Goal: Transaction & Acquisition: Purchase product/service

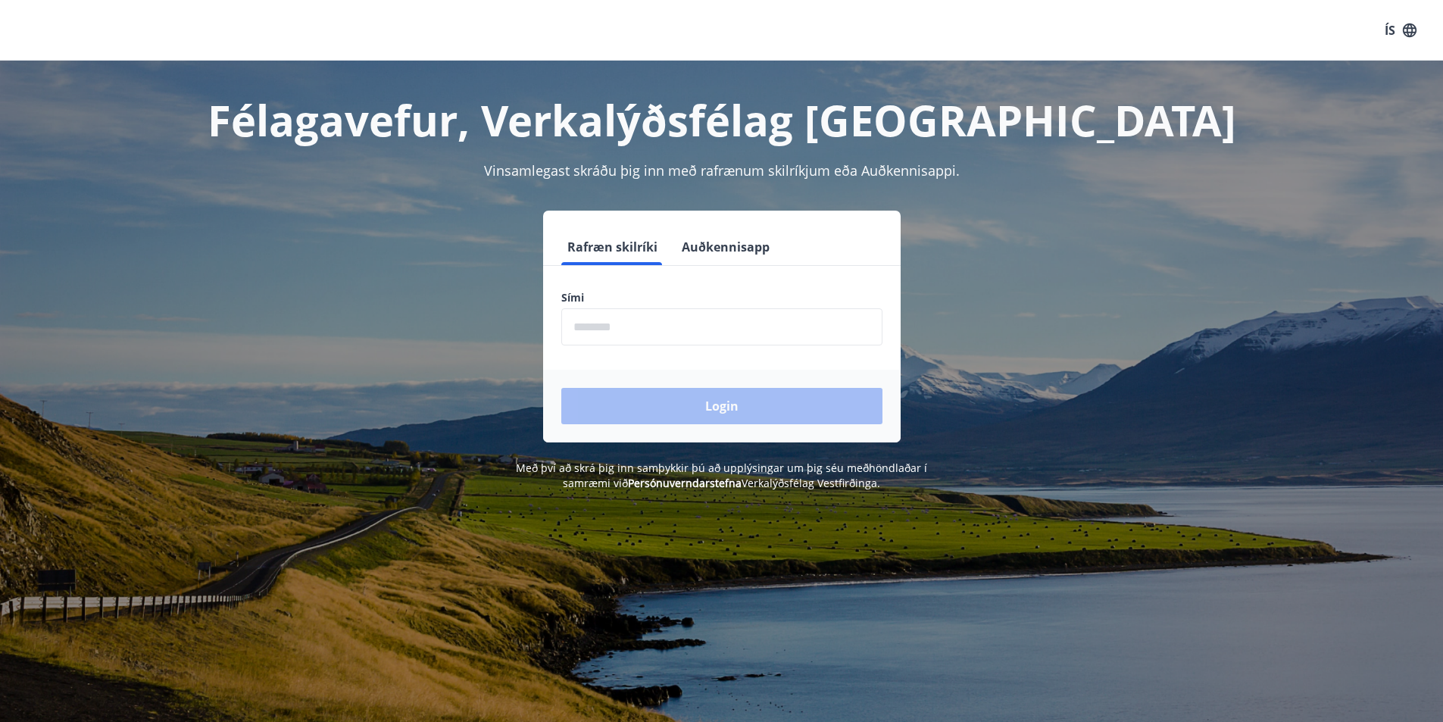
click at [644, 325] on input "phone" at bounding box center [721, 326] width 321 height 37
type input "********"
click at [706, 405] on button "Login" at bounding box center [721, 406] width 321 height 36
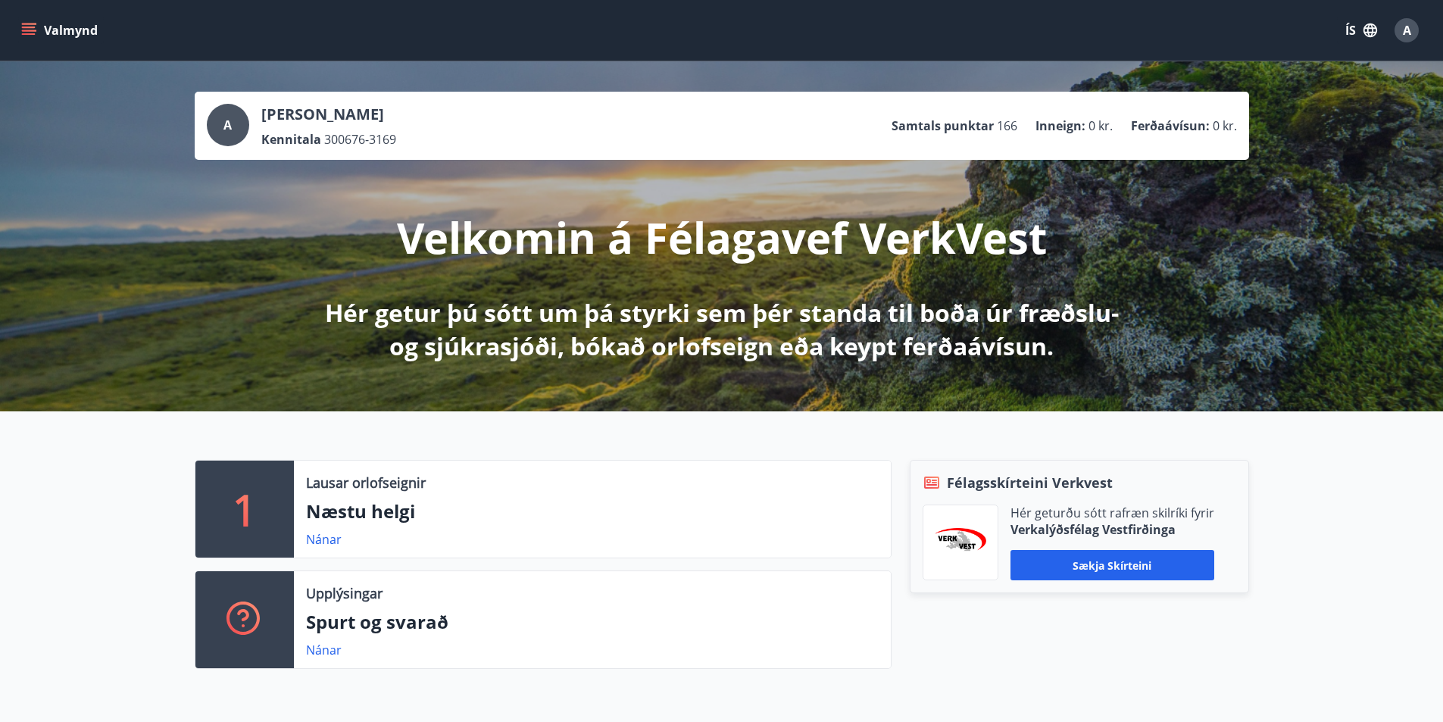
click at [28, 28] on icon "menu" at bounding box center [29, 28] width 14 height 2
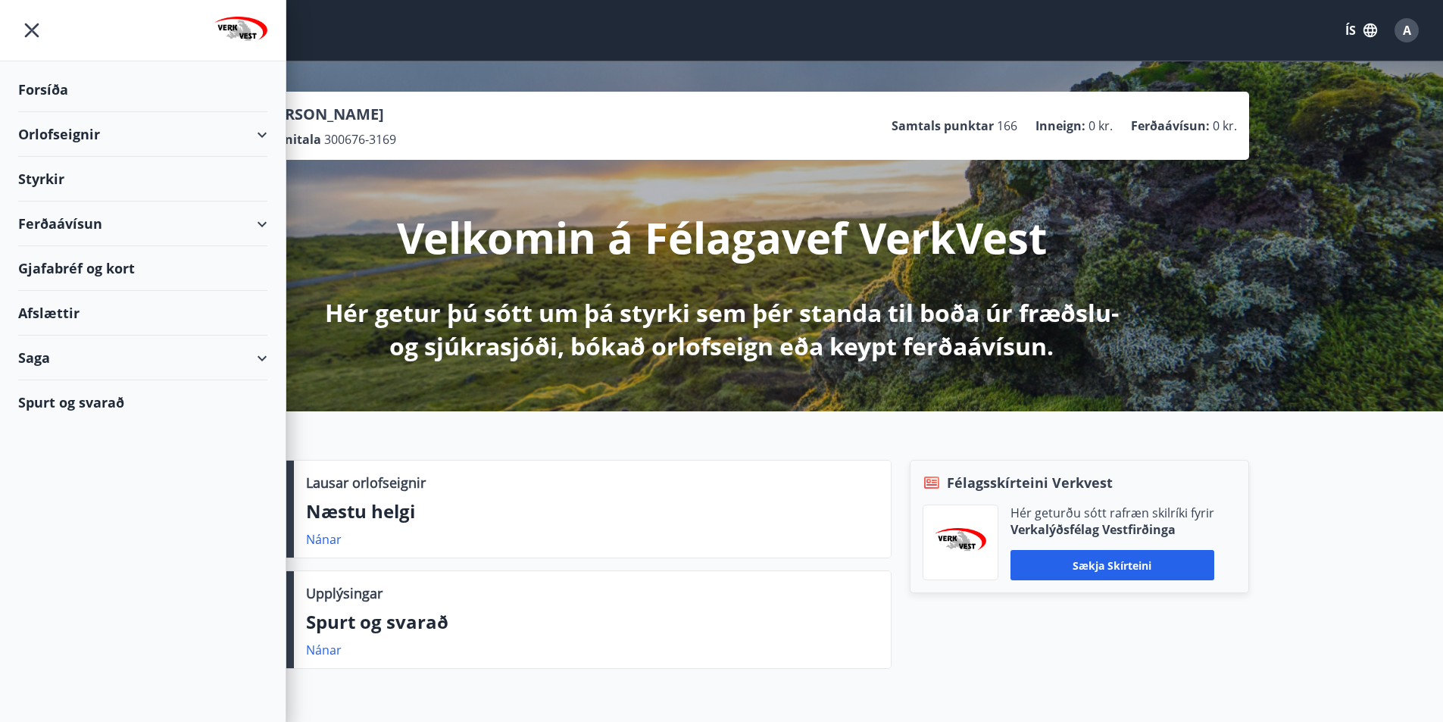
click at [86, 223] on div "Ferðaávísun" at bounding box center [142, 223] width 249 height 45
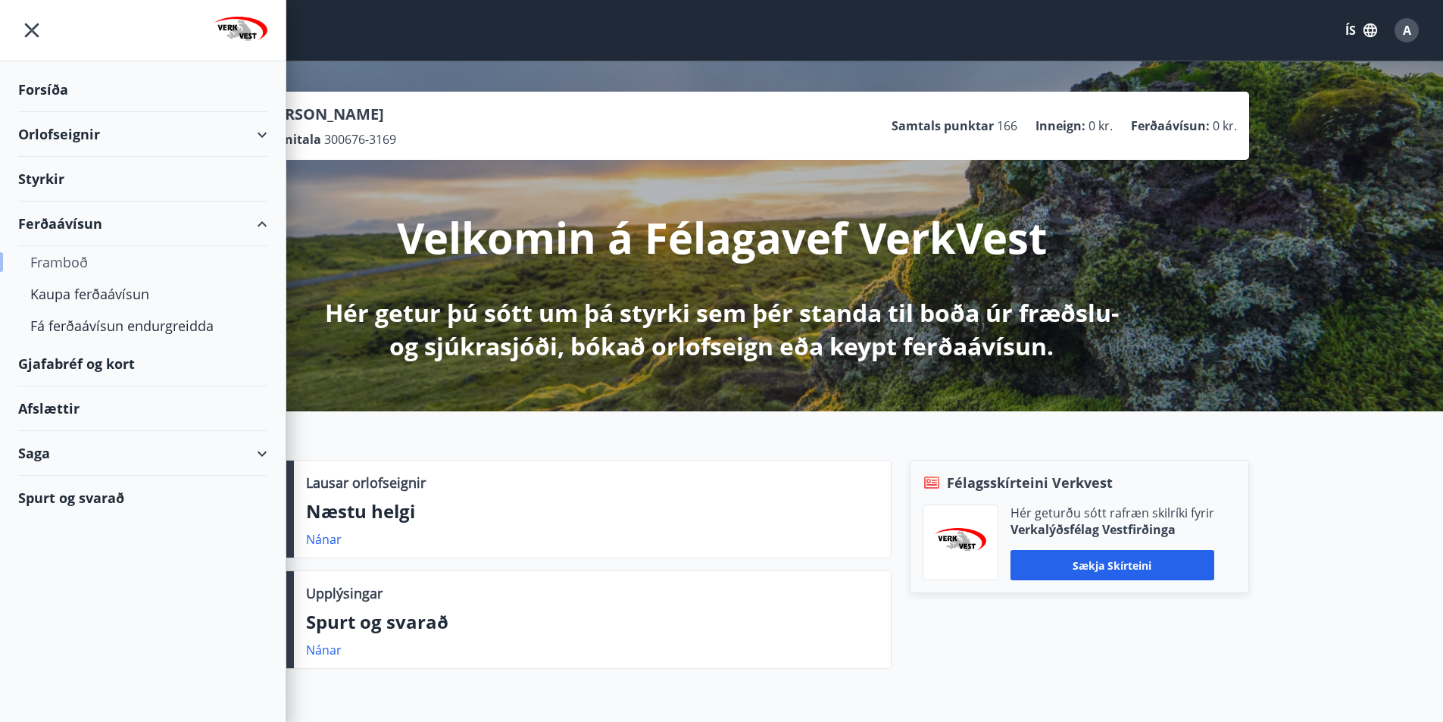
click at [62, 261] on div "Framboð" at bounding box center [142, 262] width 225 height 32
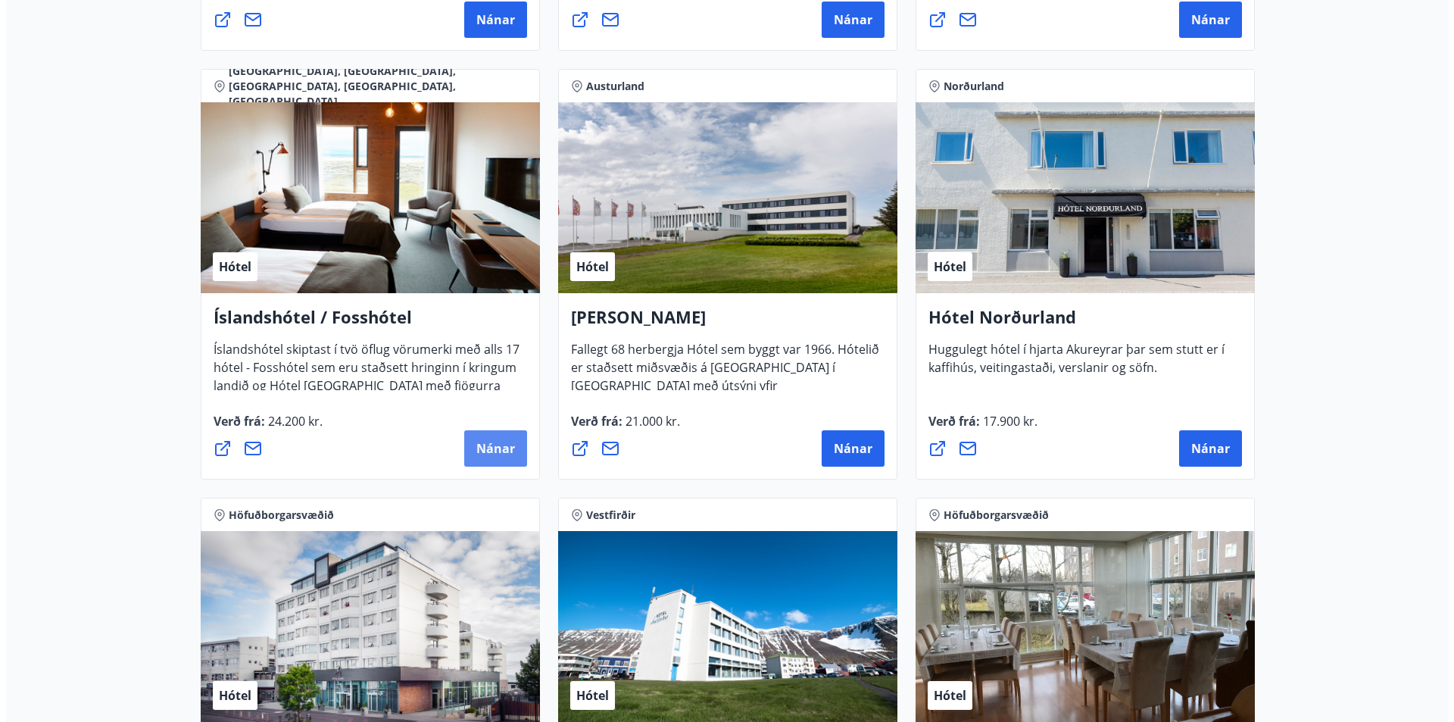
scroll to position [1969, 0]
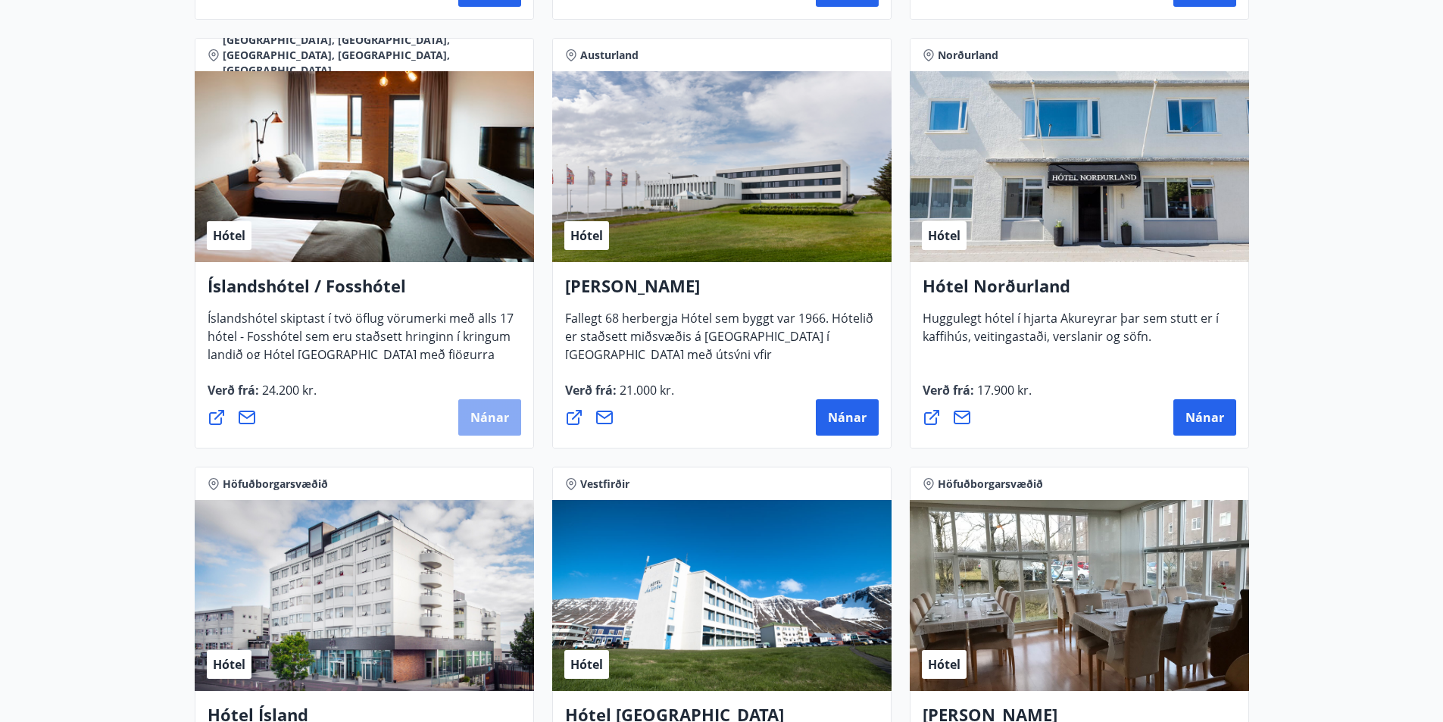
click at [480, 417] on span "Nánar" at bounding box center [489, 417] width 39 height 17
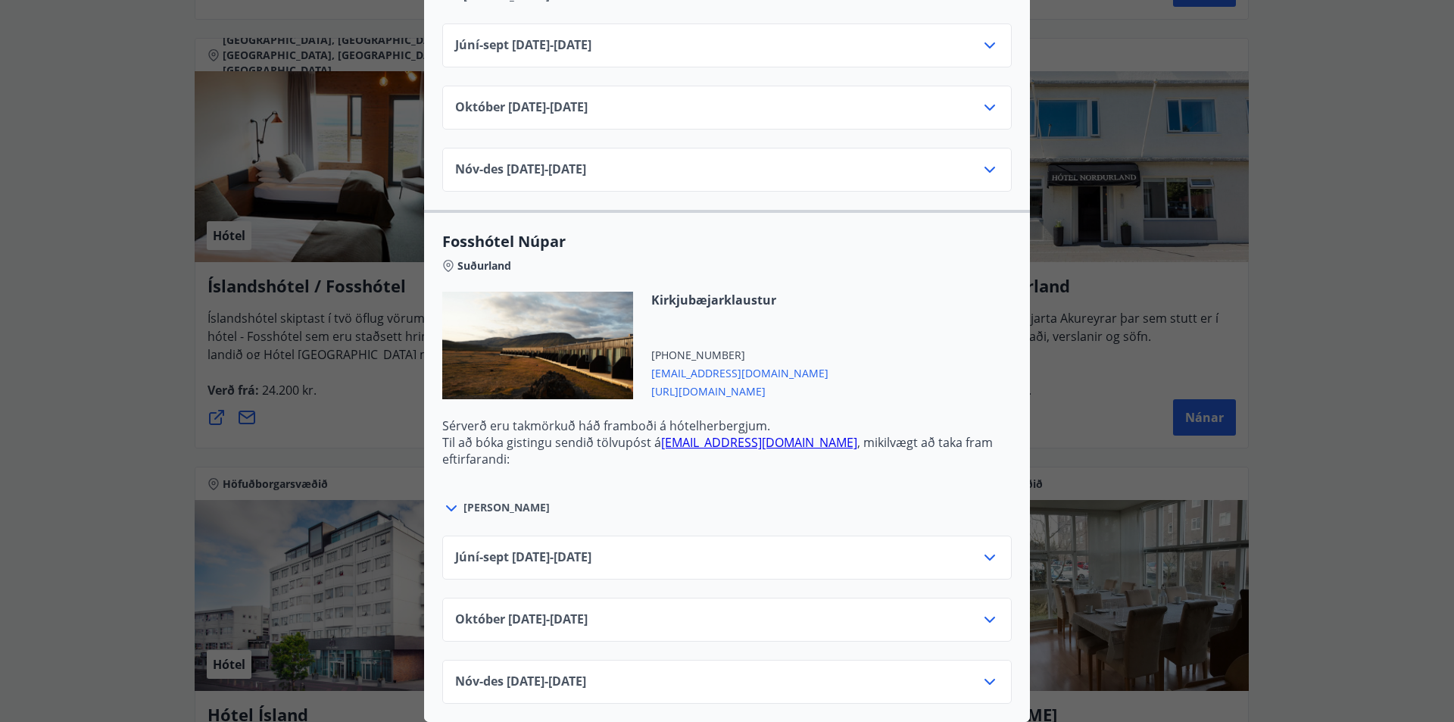
scroll to position [0, 0]
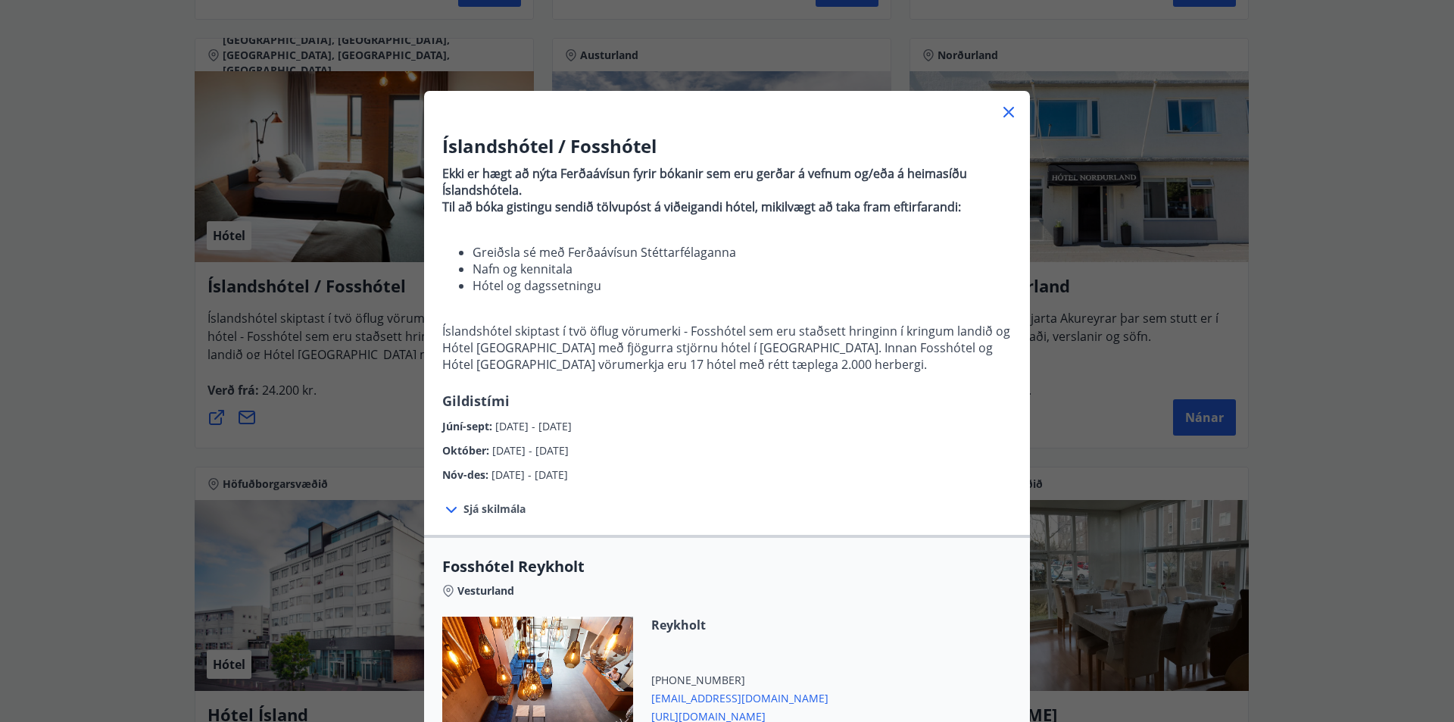
click at [129, 200] on div "Íslandshótel / Fosshótel Ekki er hægt að nýta Ferðaávísun fyrir bókanir sem eru…" at bounding box center [727, 361] width 1454 height 722
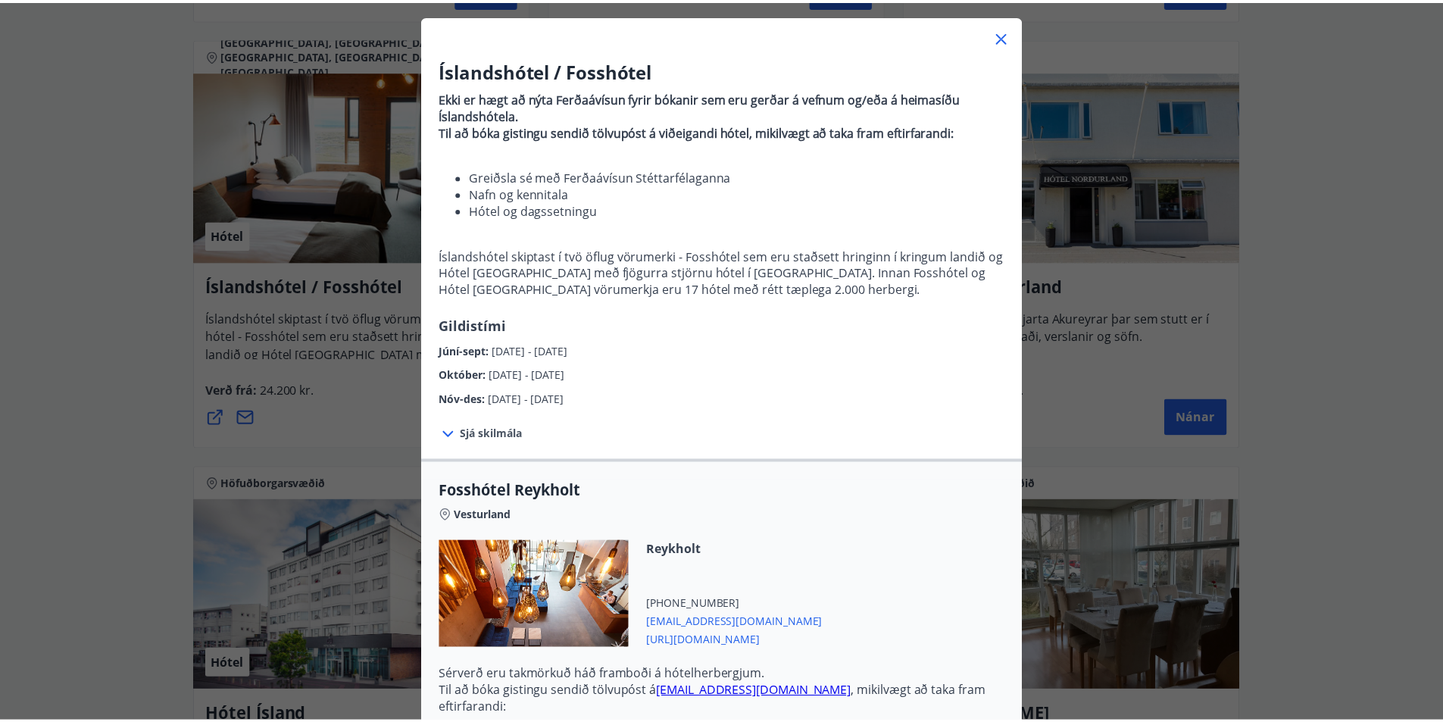
scroll to position [303, 0]
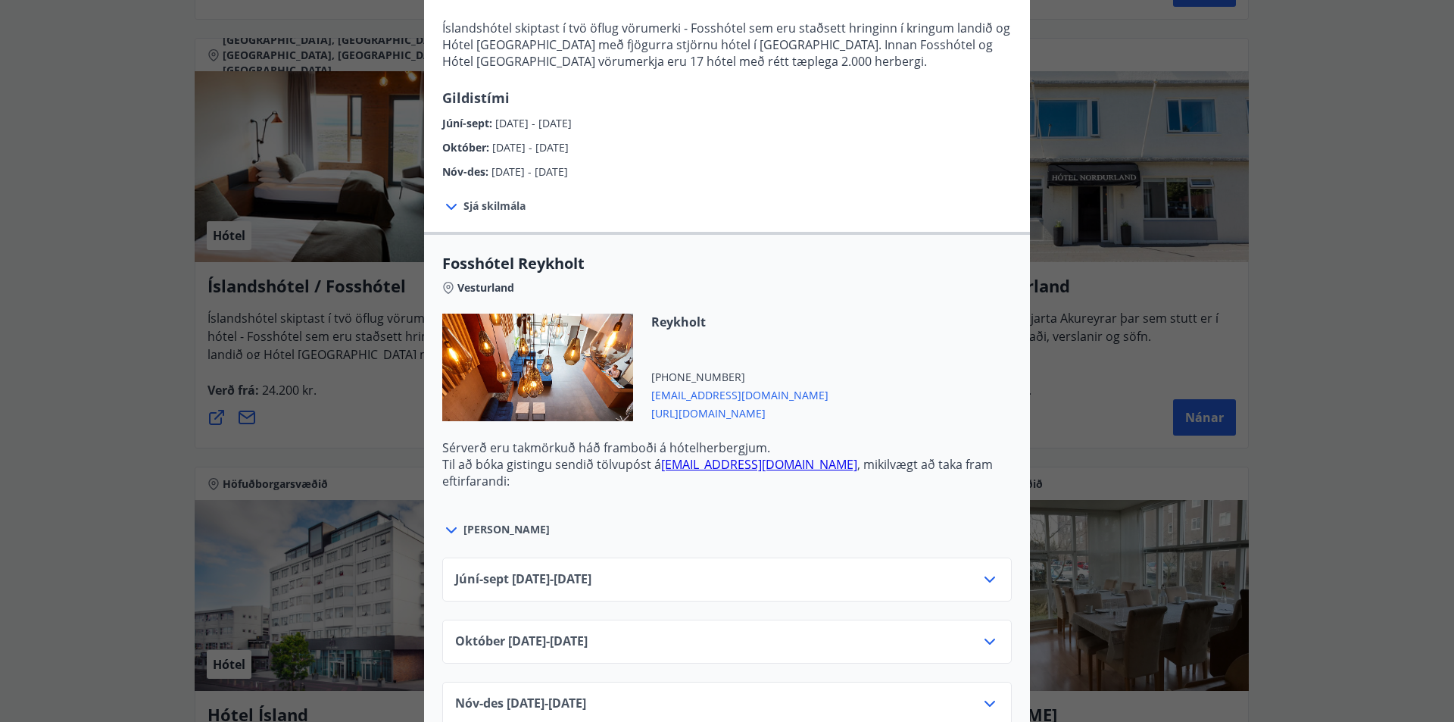
click at [126, 201] on div "Íslandshótel / Fosshótel Ekki er hægt að nýta Ferðaávísun fyrir bókanir sem eru…" at bounding box center [727, 58] width 1454 height 722
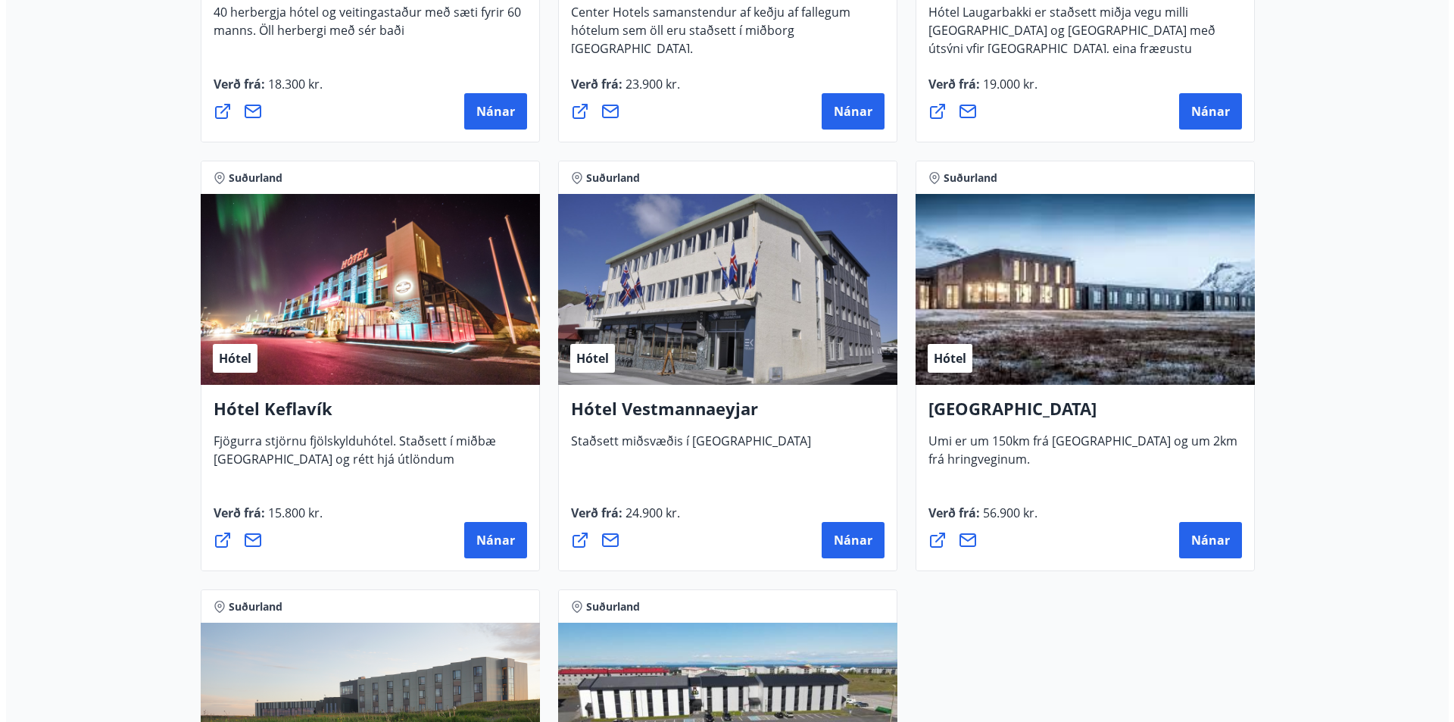
scroll to position [3712, 0]
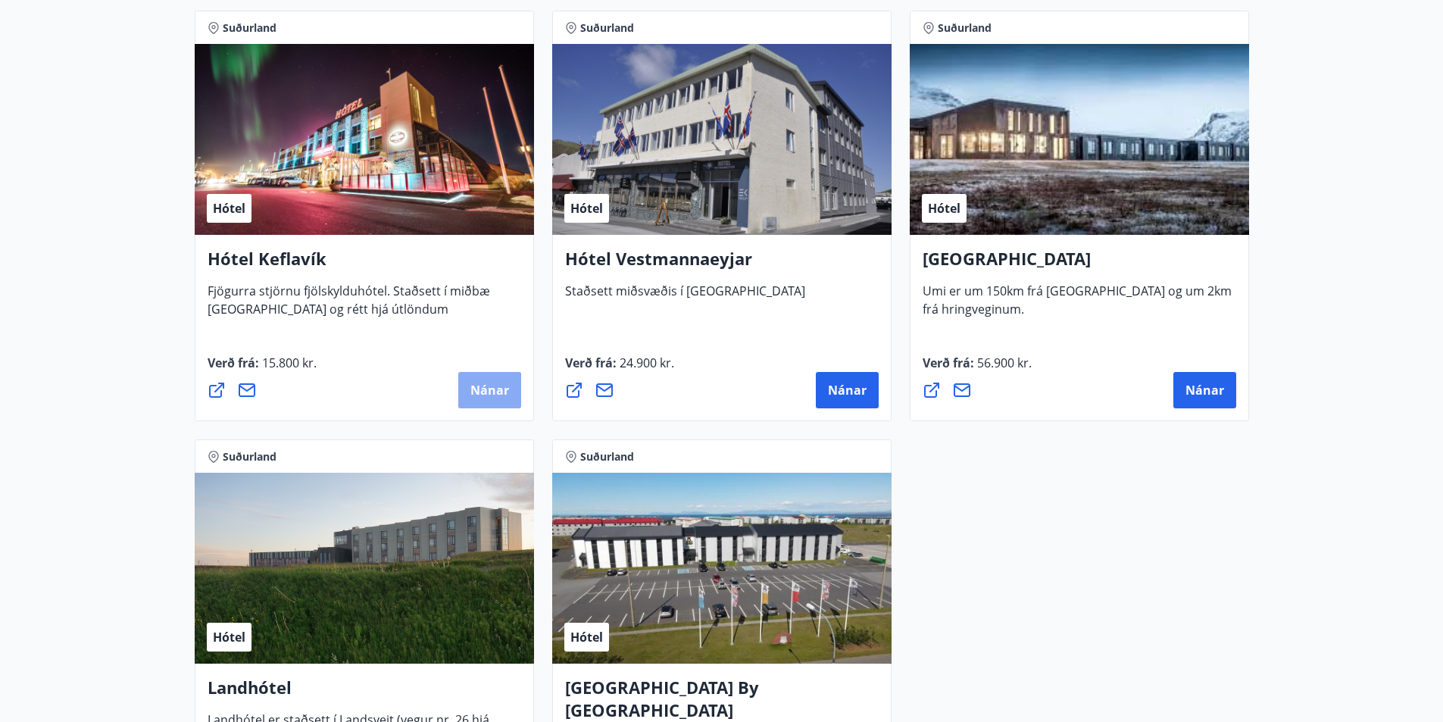
click at [476, 392] on span "Nánar" at bounding box center [489, 390] width 39 height 17
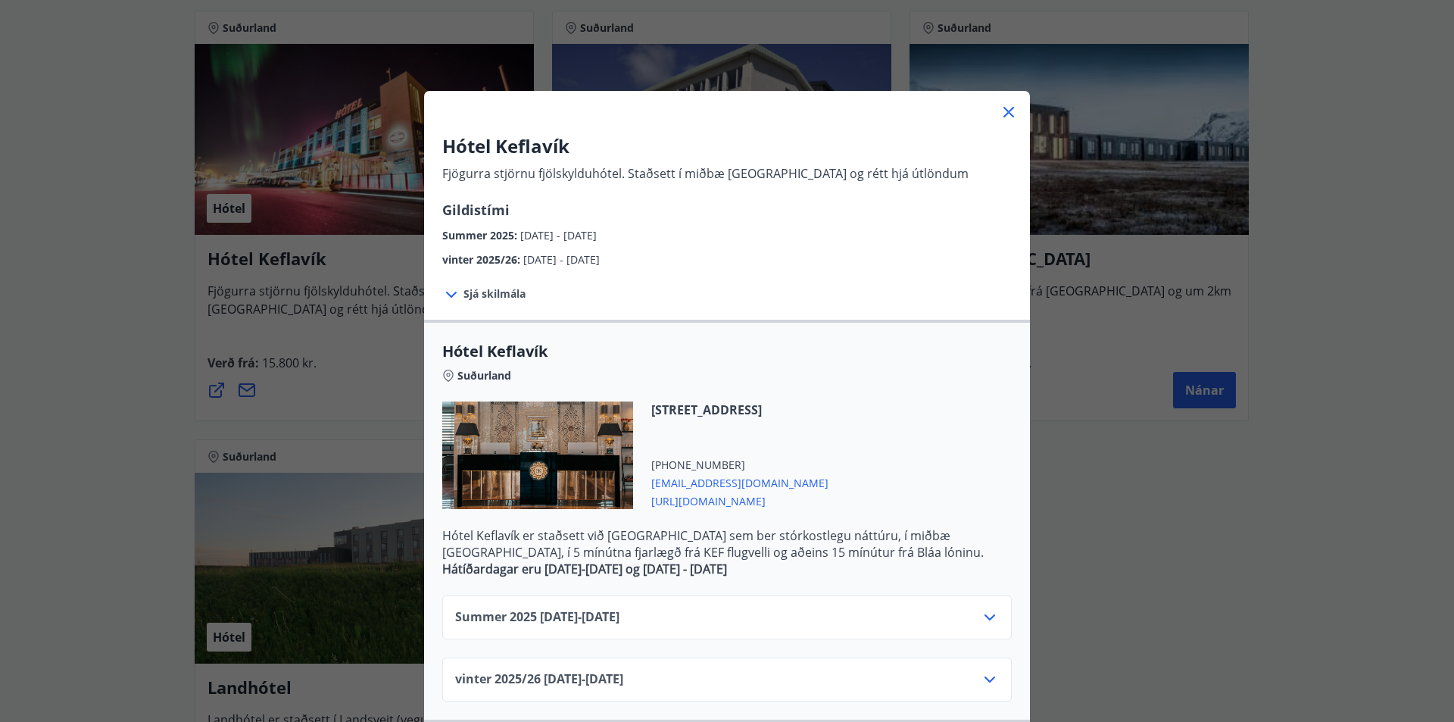
click at [505, 295] on span "Sjá skilmála" at bounding box center [495, 293] width 62 height 15
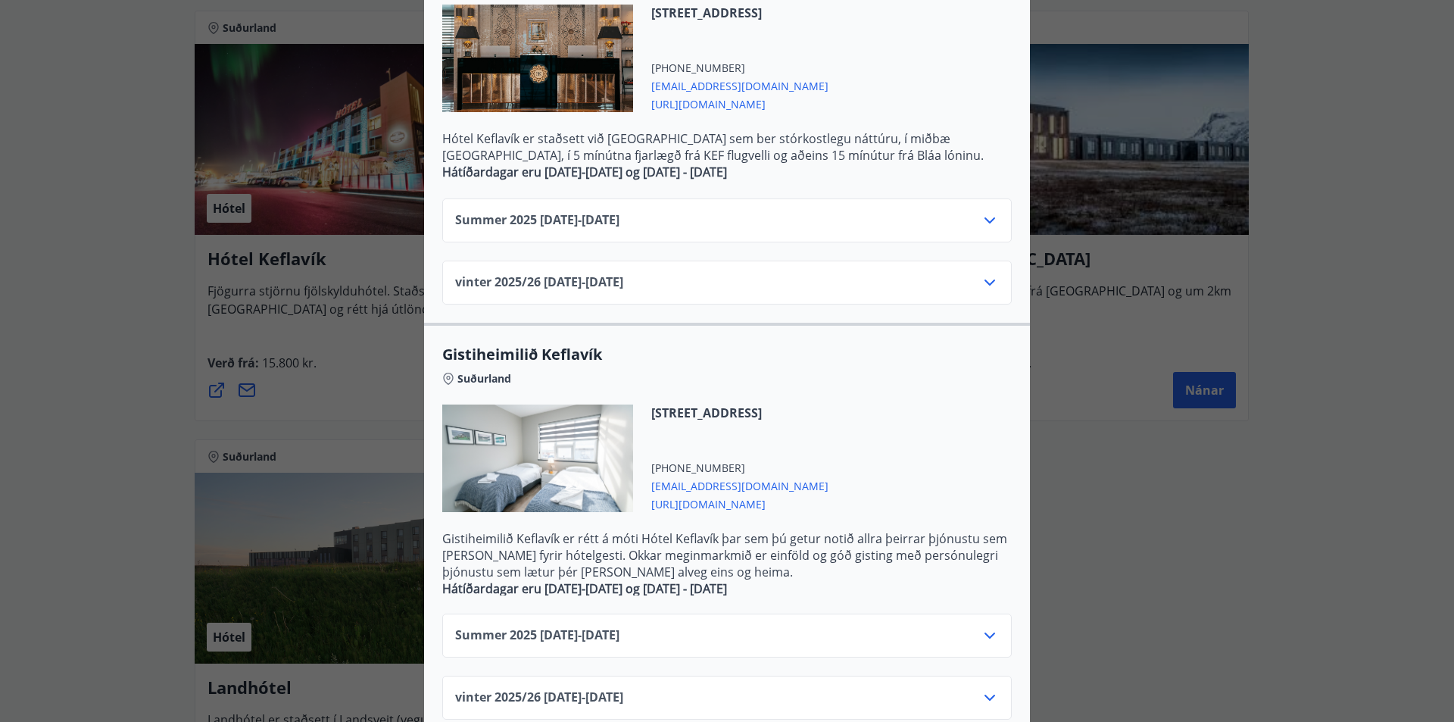
scroll to position [548, 0]
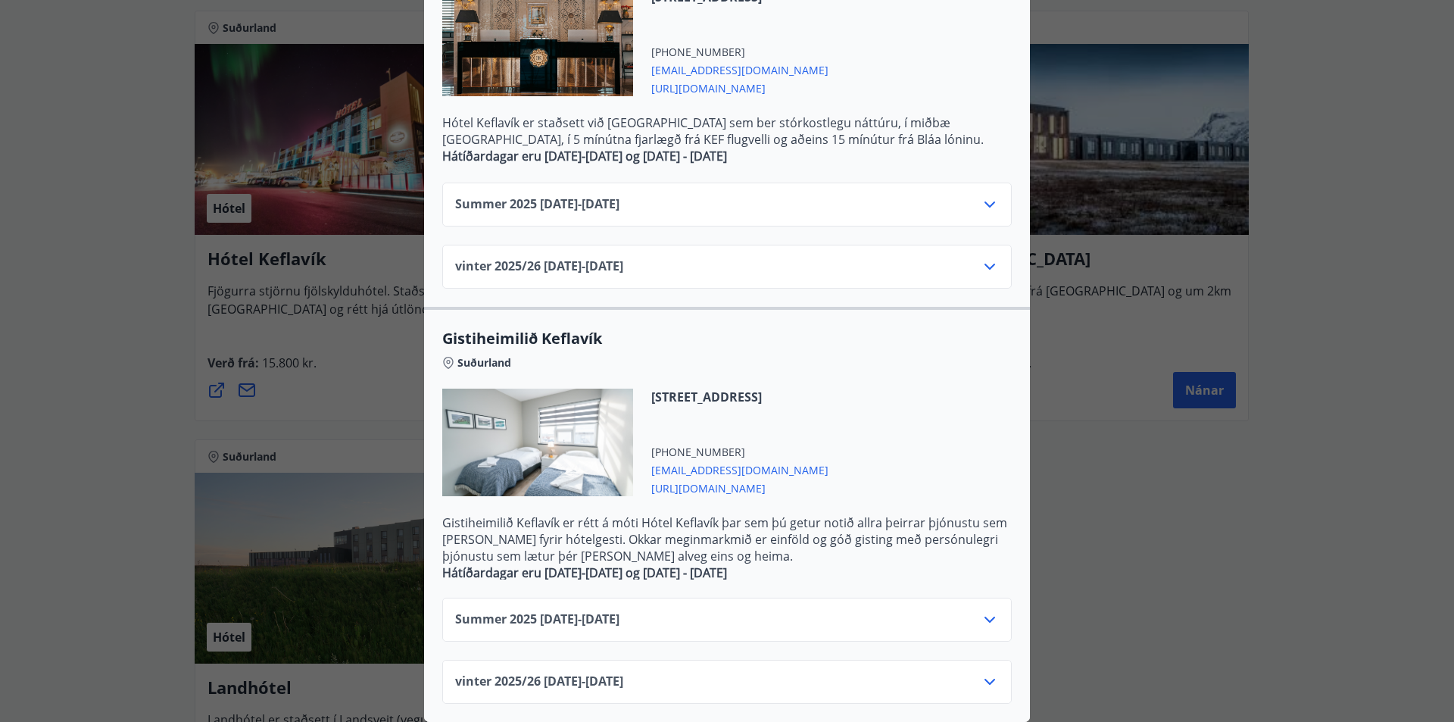
click at [676, 78] on span "[URL][DOMAIN_NAME]" at bounding box center [739, 87] width 177 height 18
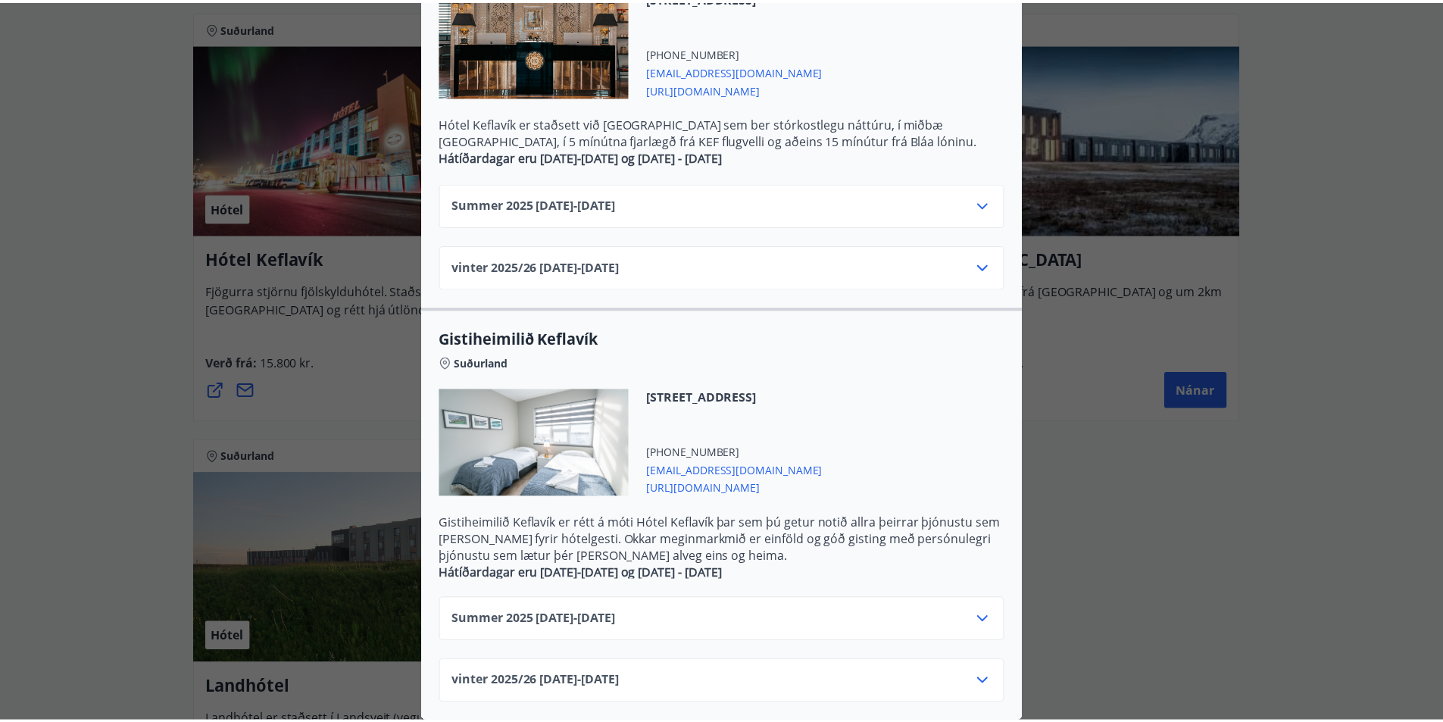
scroll to position [0, 0]
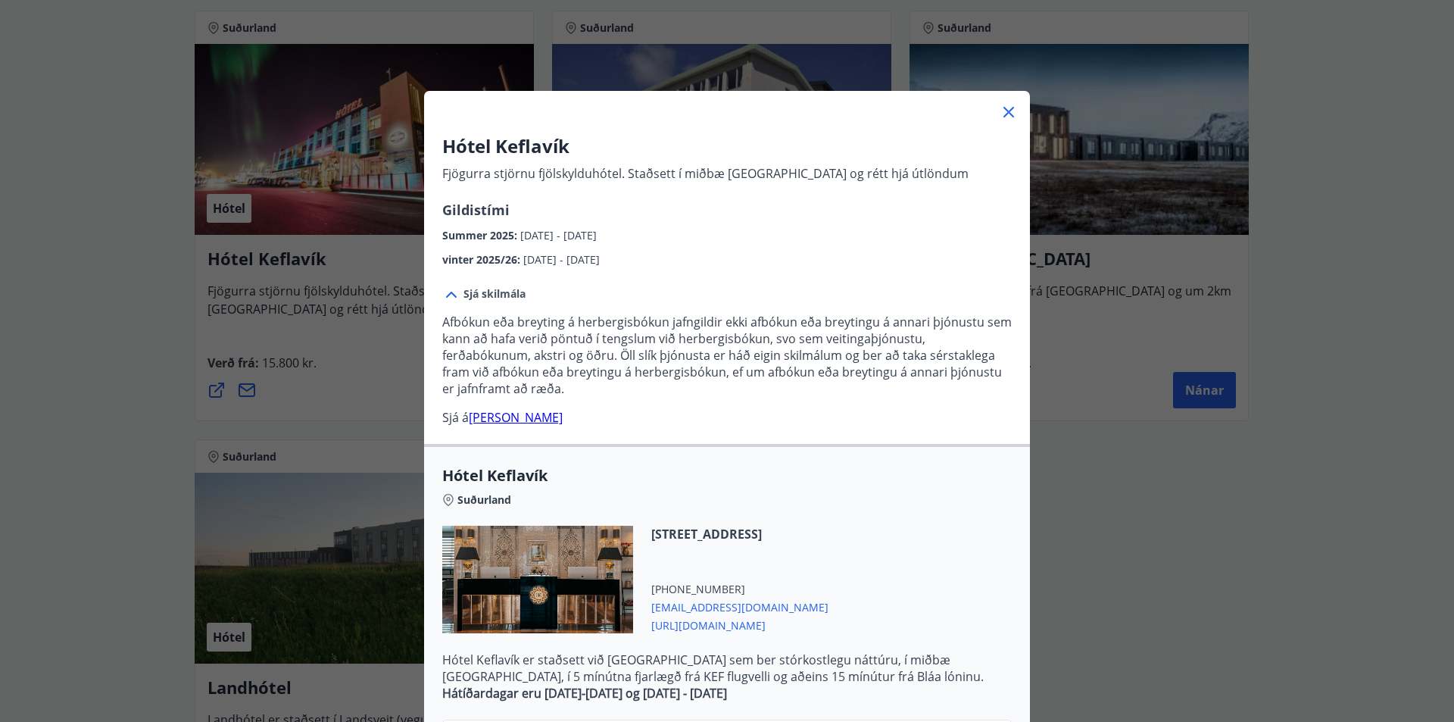
click at [133, 289] on div "Hótel Keflavík Fjögurra stjörnu fjölskylduhótel. Staðsett í miðbæ [GEOGRAPHIC_D…" at bounding box center [727, 361] width 1454 height 722
drag, startPoint x: 1007, startPoint y: 117, endPoint x: 776, endPoint y: 134, distance: 230.9
click at [1007, 117] on icon at bounding box center [1009, 112] width 18 height 18
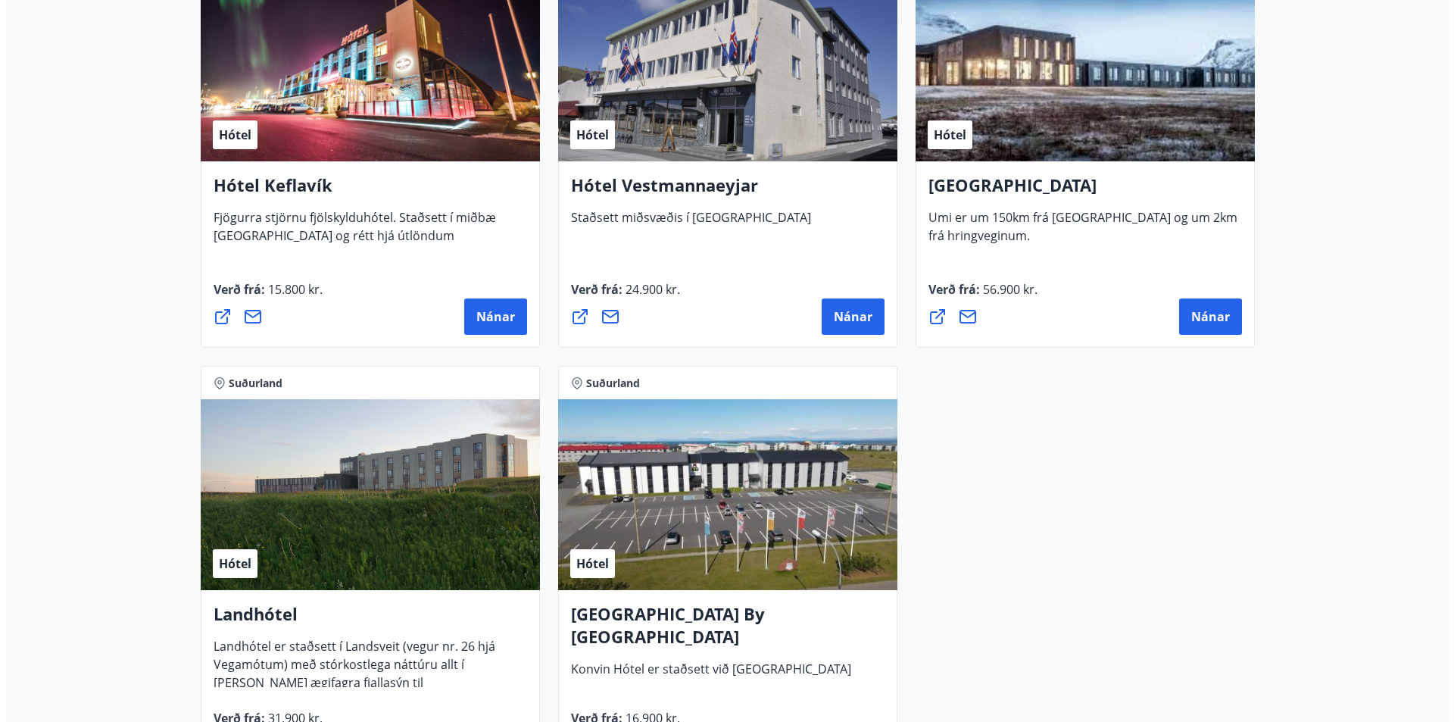
scroll to position [4014, 0]
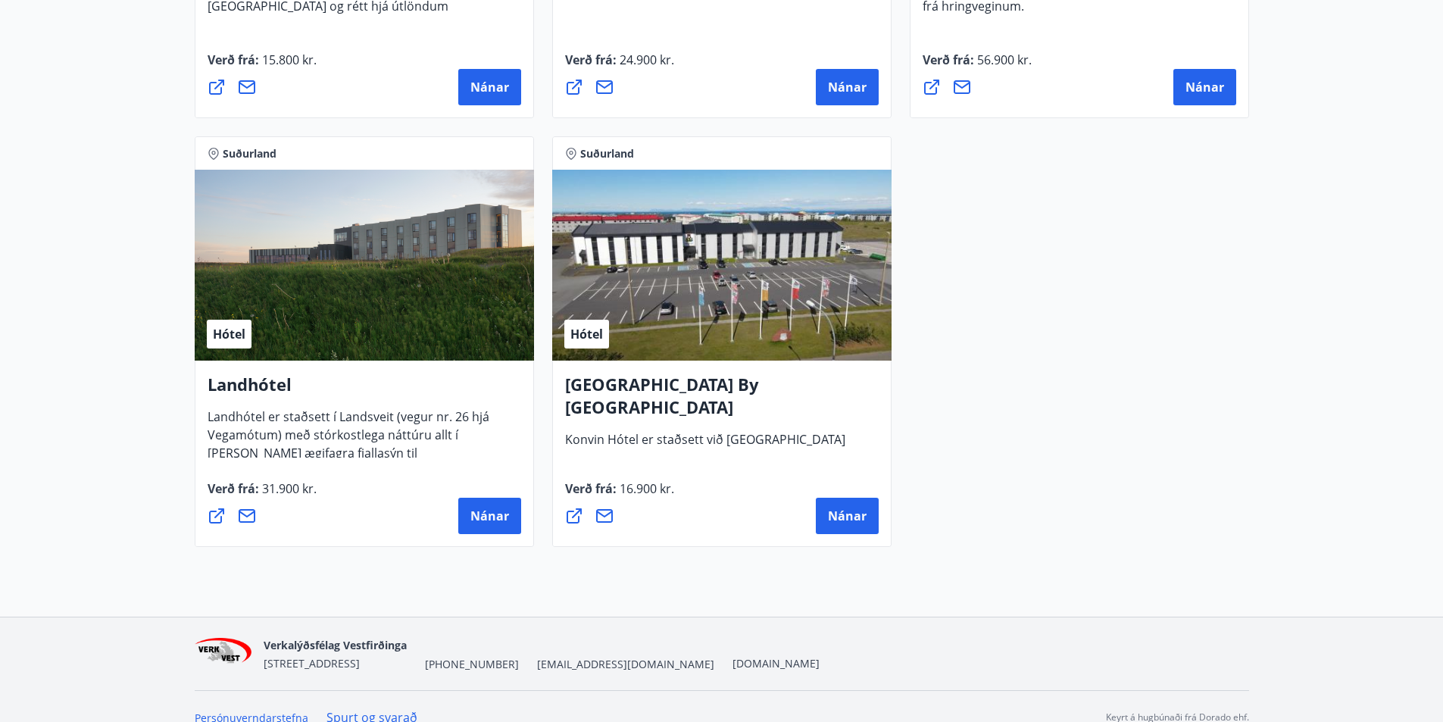
click at [676, 266] on div "Hótel" at bounding box center [721, 265] width 339 height 191
click at [842, 507] on button "Nánar" at bounding box center [847, 516] width 63 height 36
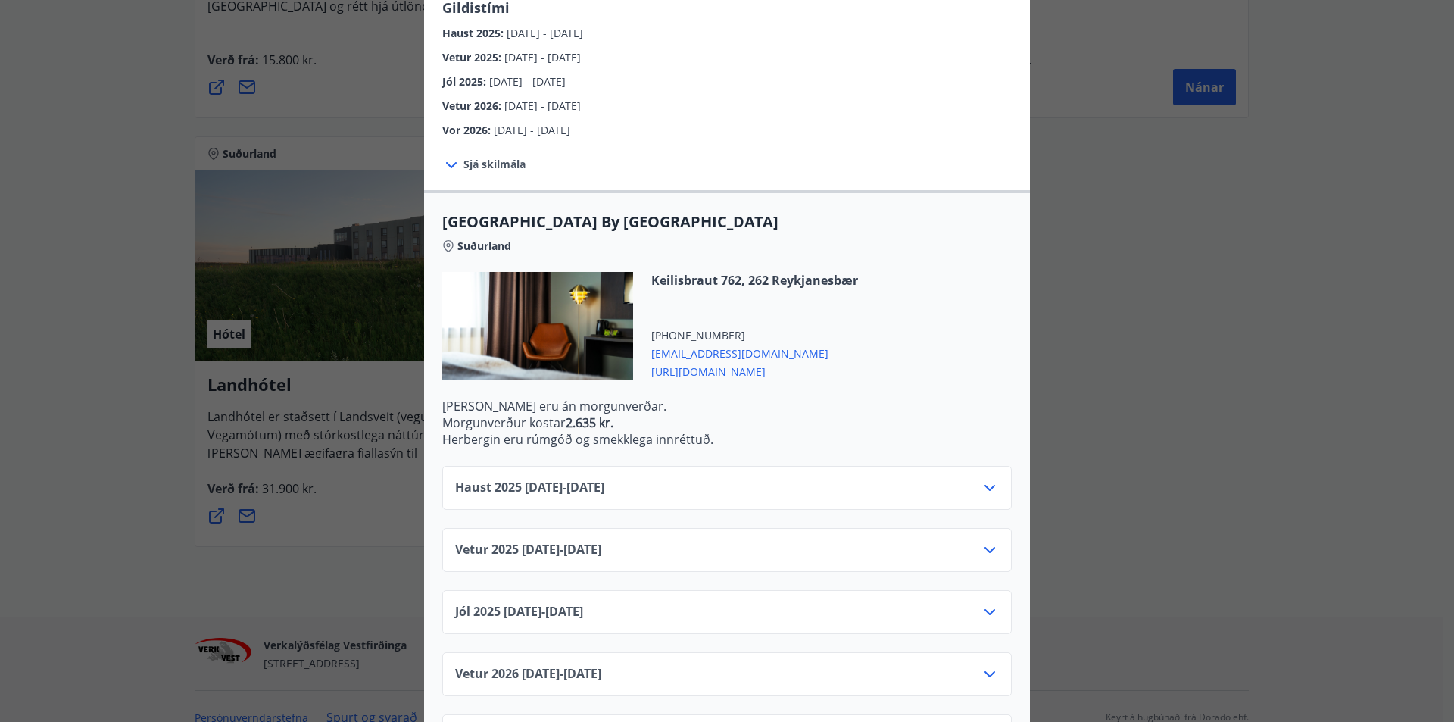
scroll to position [227, 0]
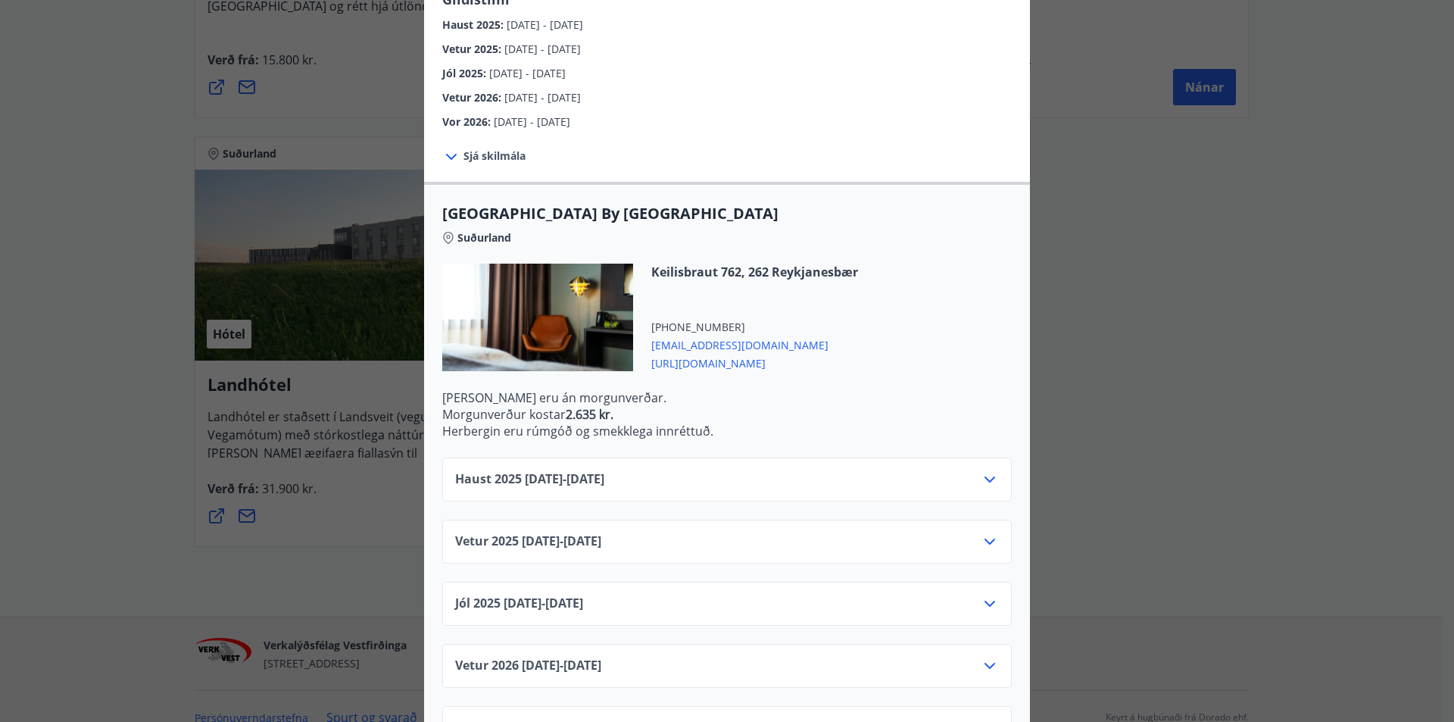
click at [972, 470] on div "Haust [PHONE_NUMBER][DATE] - [DATE]" at bounding box center [727, 485] width 544 height 30
click at [985, 470] on icon at bounding box center [990, 479] width 18 height 18
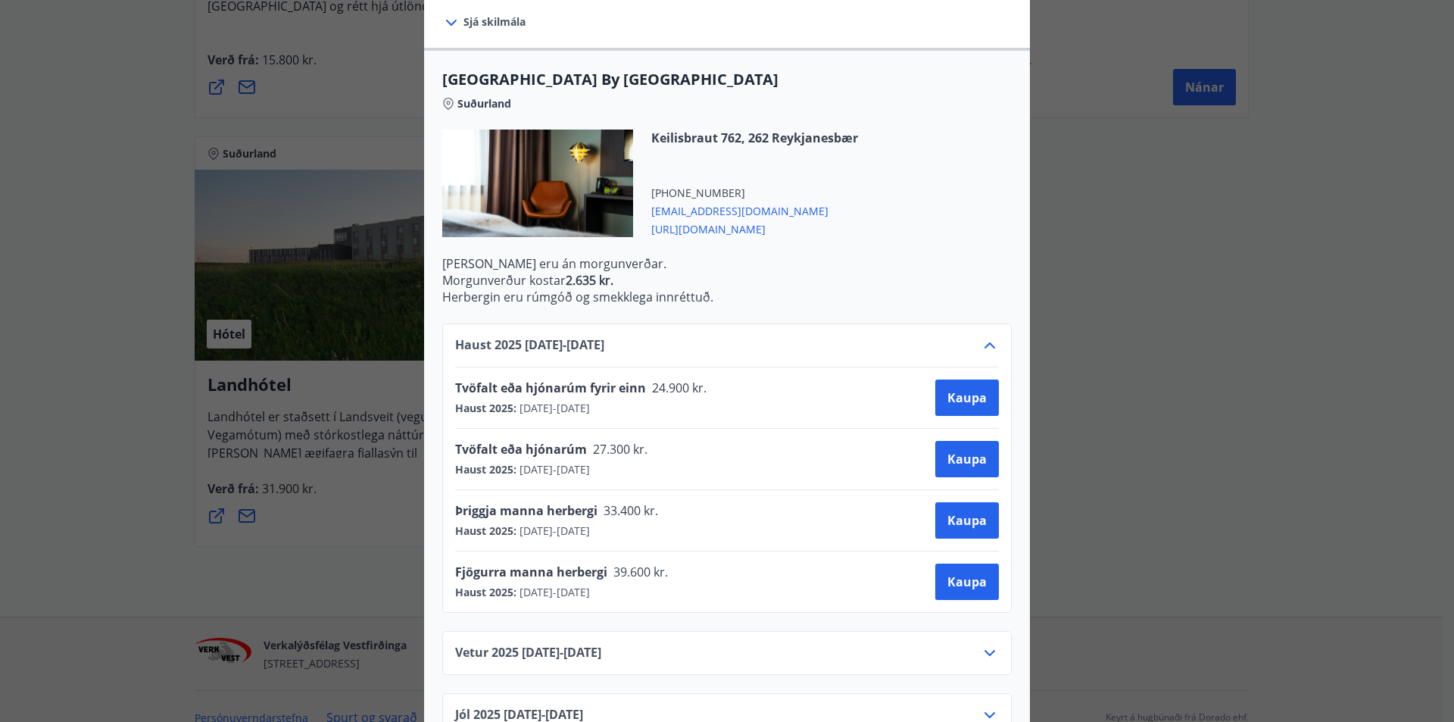
scroll to position [379, 0]
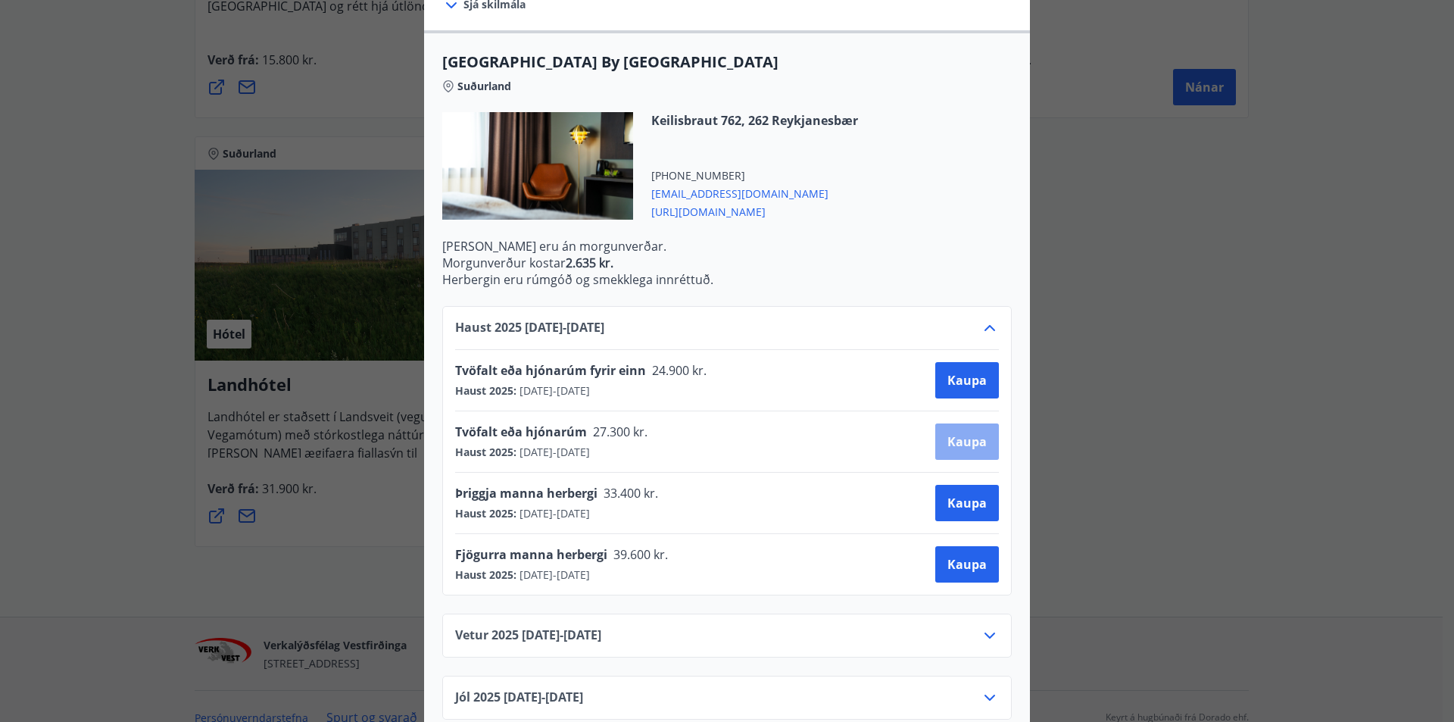
click at [973, 433] on span "Kaupa" at bounding box center [967, 441] width 39 height 17
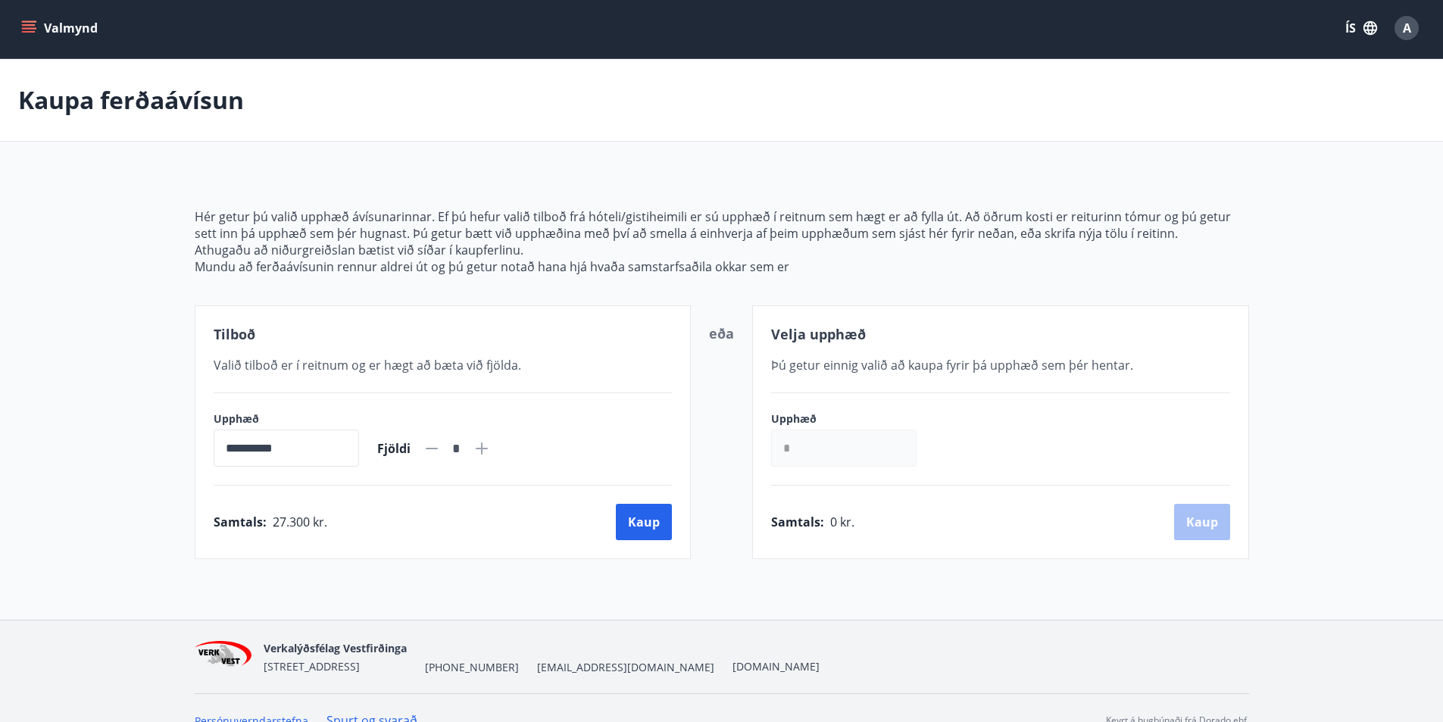
scroll to position [27, 0]
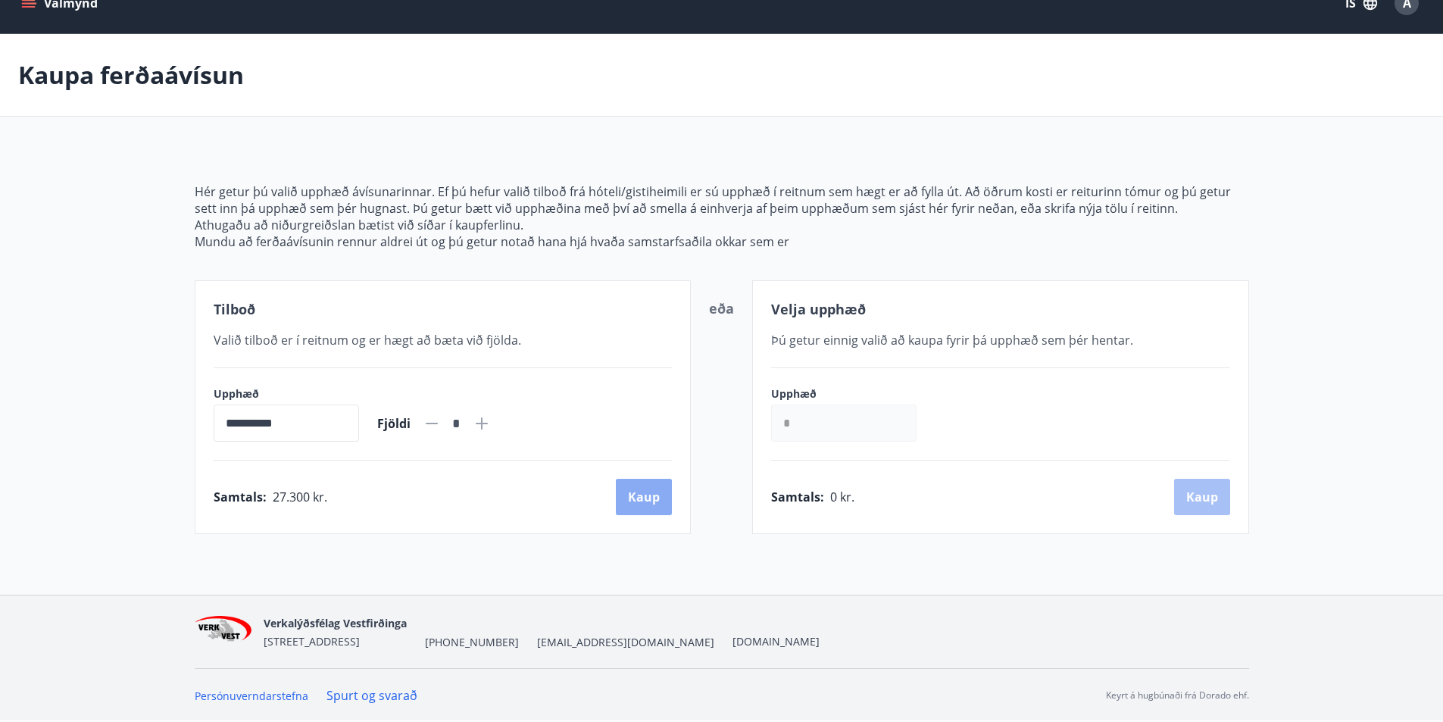
click at [639, 501] on button "Kaup" at bounding box center [644, 497] width 56 height 36
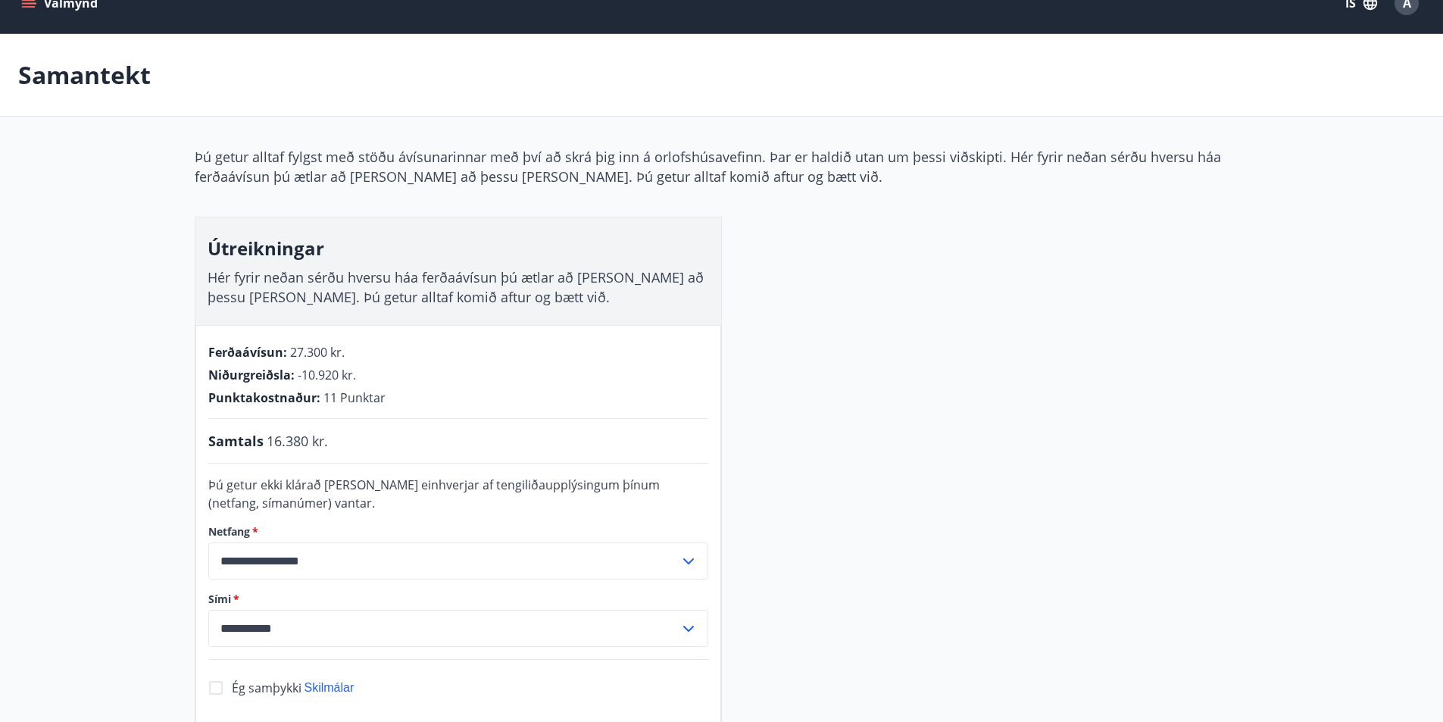
scroll to position [103, 0]
